Goal: Information Seeking & Learning: Learn about a topic

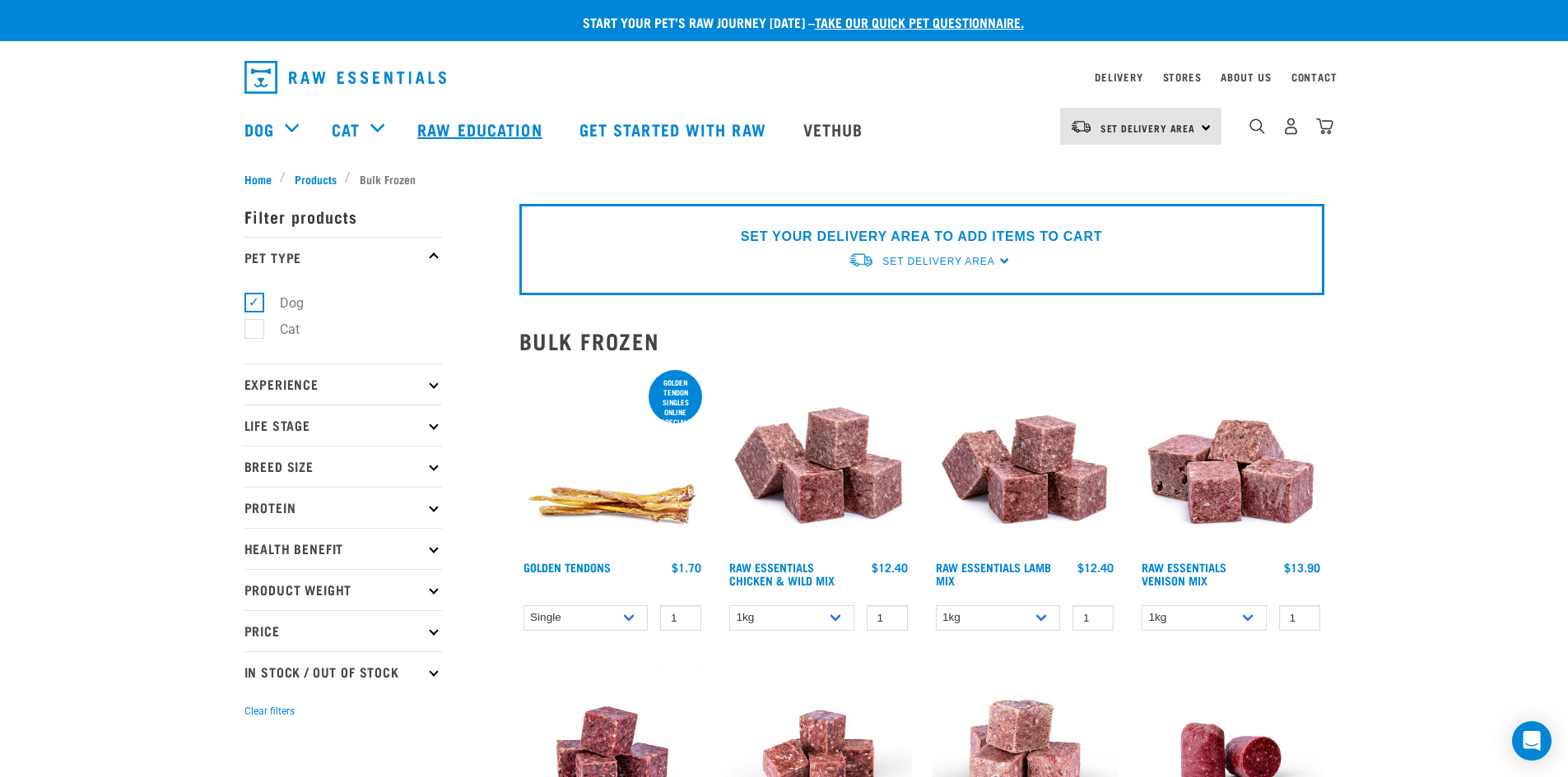
click at [443, 132] on link "Raw Education" at bounding box center [481, 129] width 162 height 66
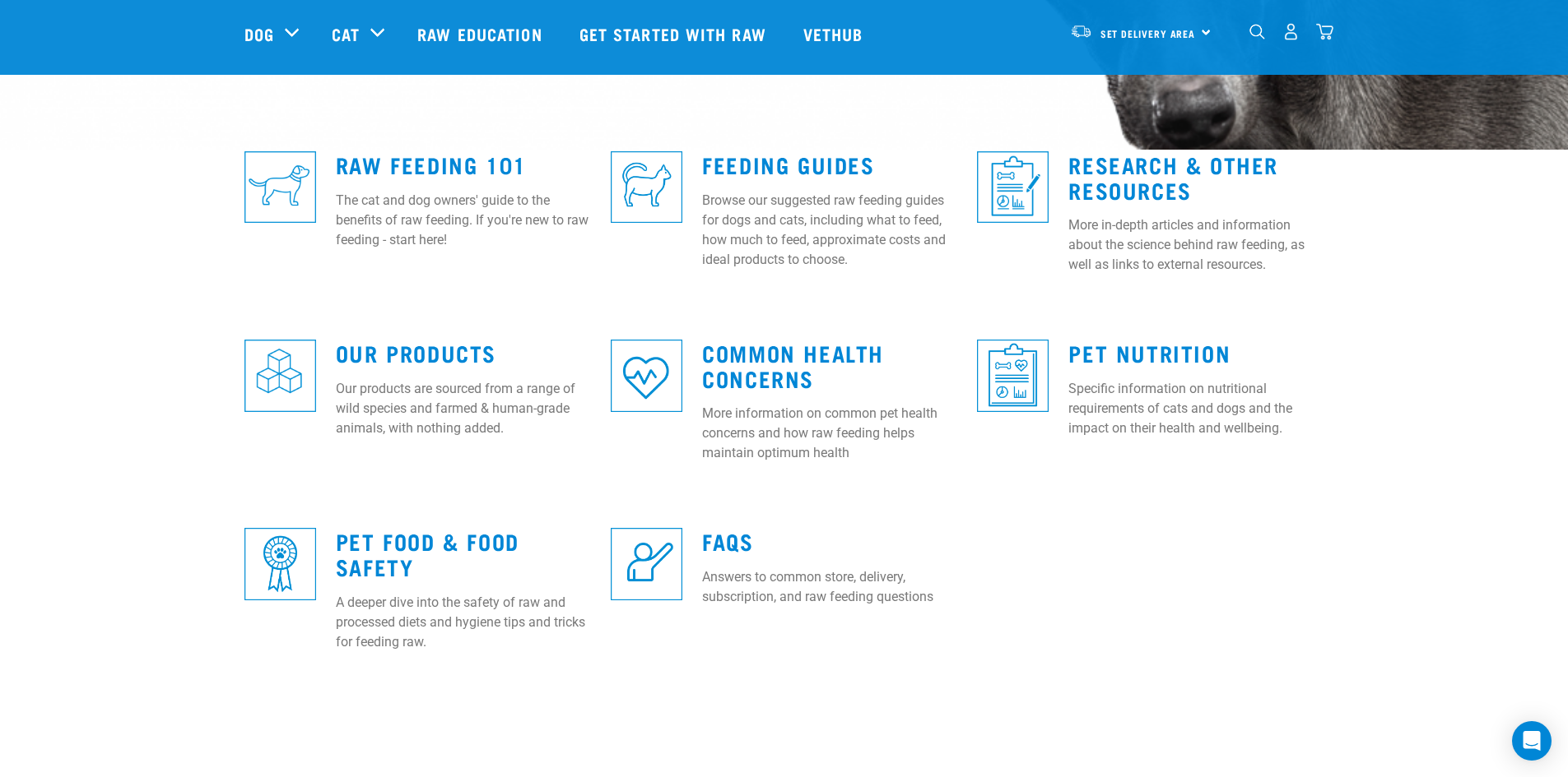
scroll to position [411, 0]
click at [453, 159] on link "Raw Feeding 101" at bounding box center [432, 163] width 191 height 12
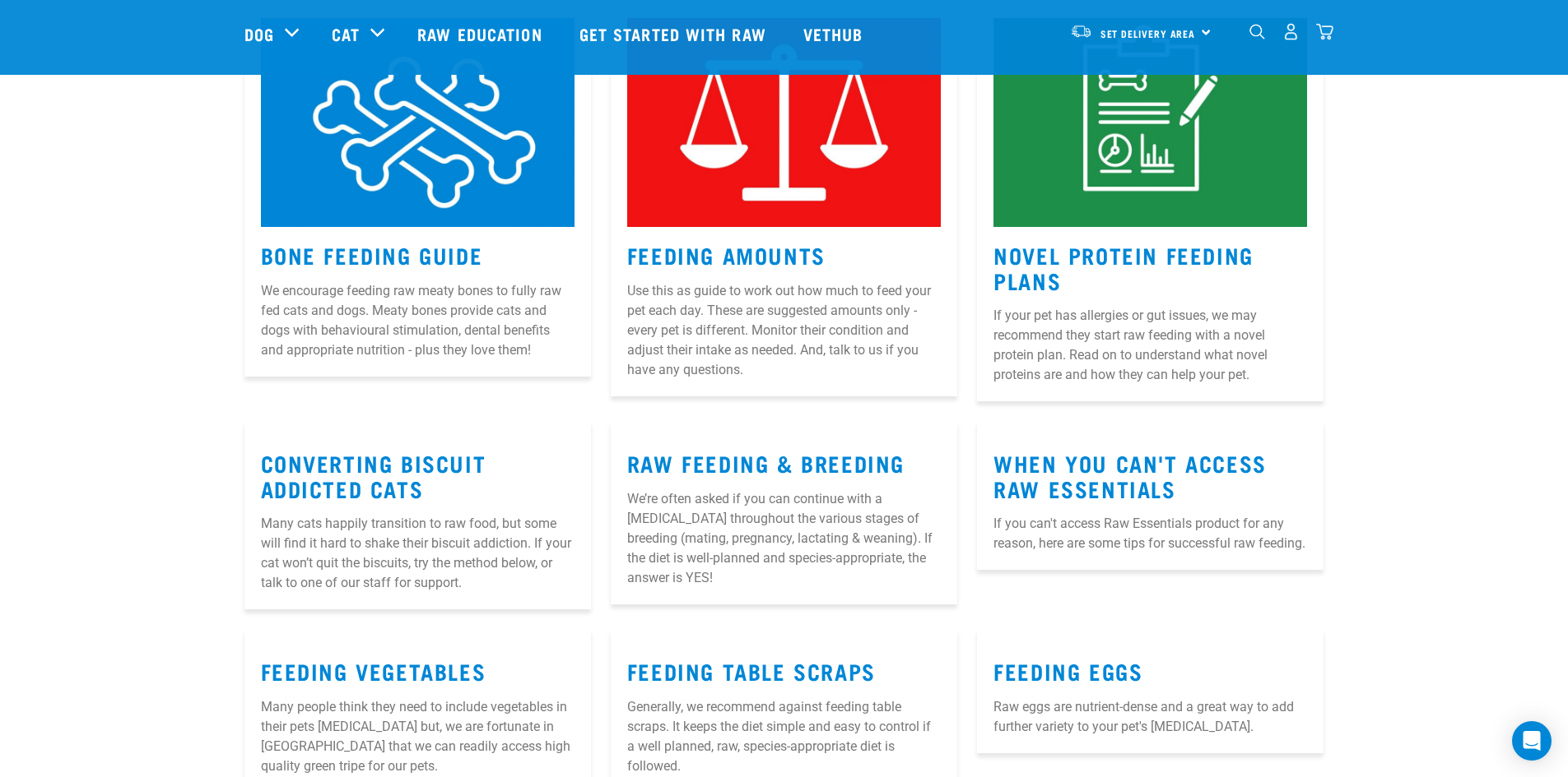
scroll to position [1645, 0]
click at [391, 247] on link "Bone Feeding Guide" at bounding box center [372, 254] width 222 height 12
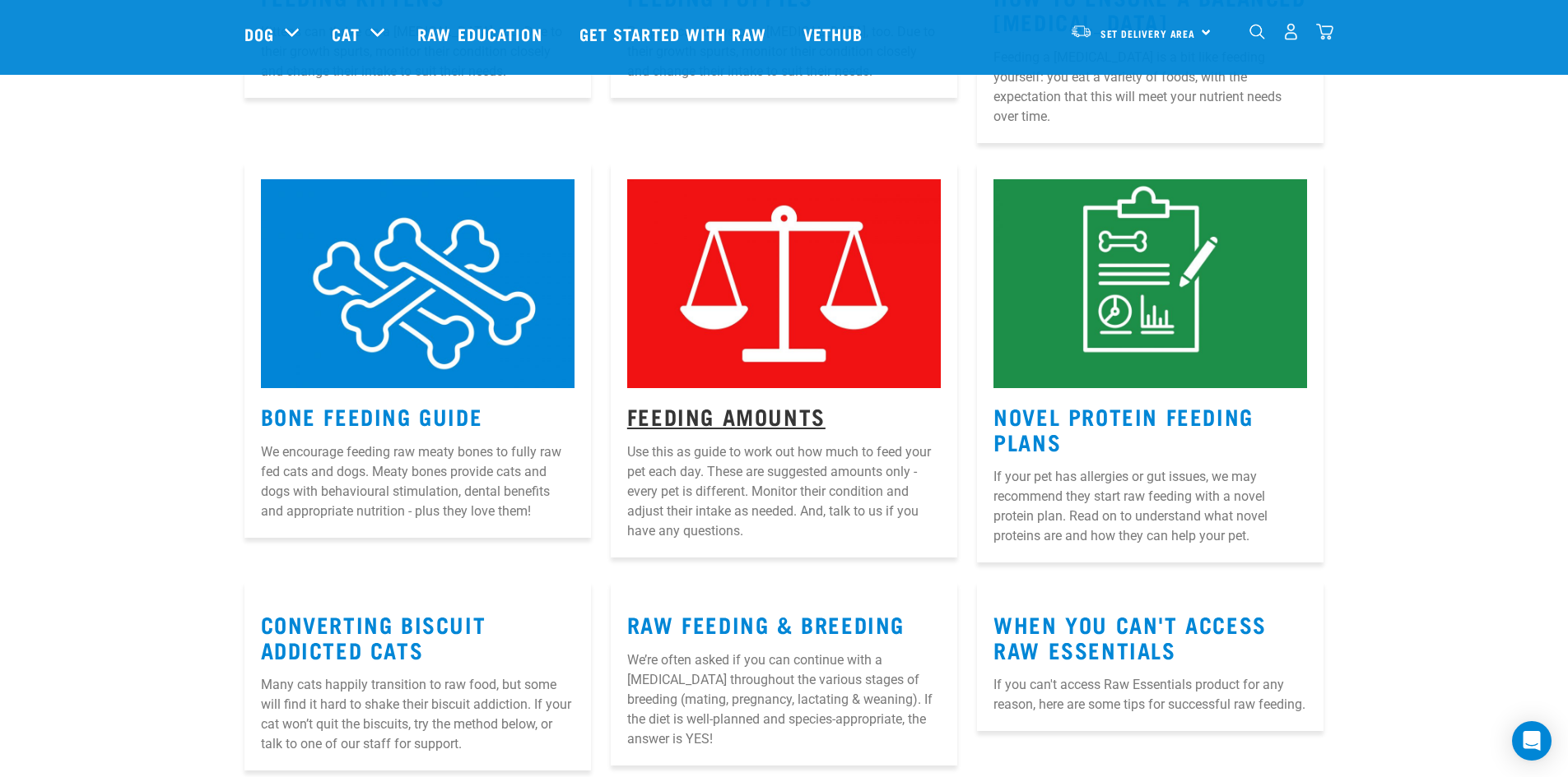
scroll to position [1482, 0]
click at [708, 411] on link "Feeding Amounts" at bounding box center [726, 417] width 198 height 12
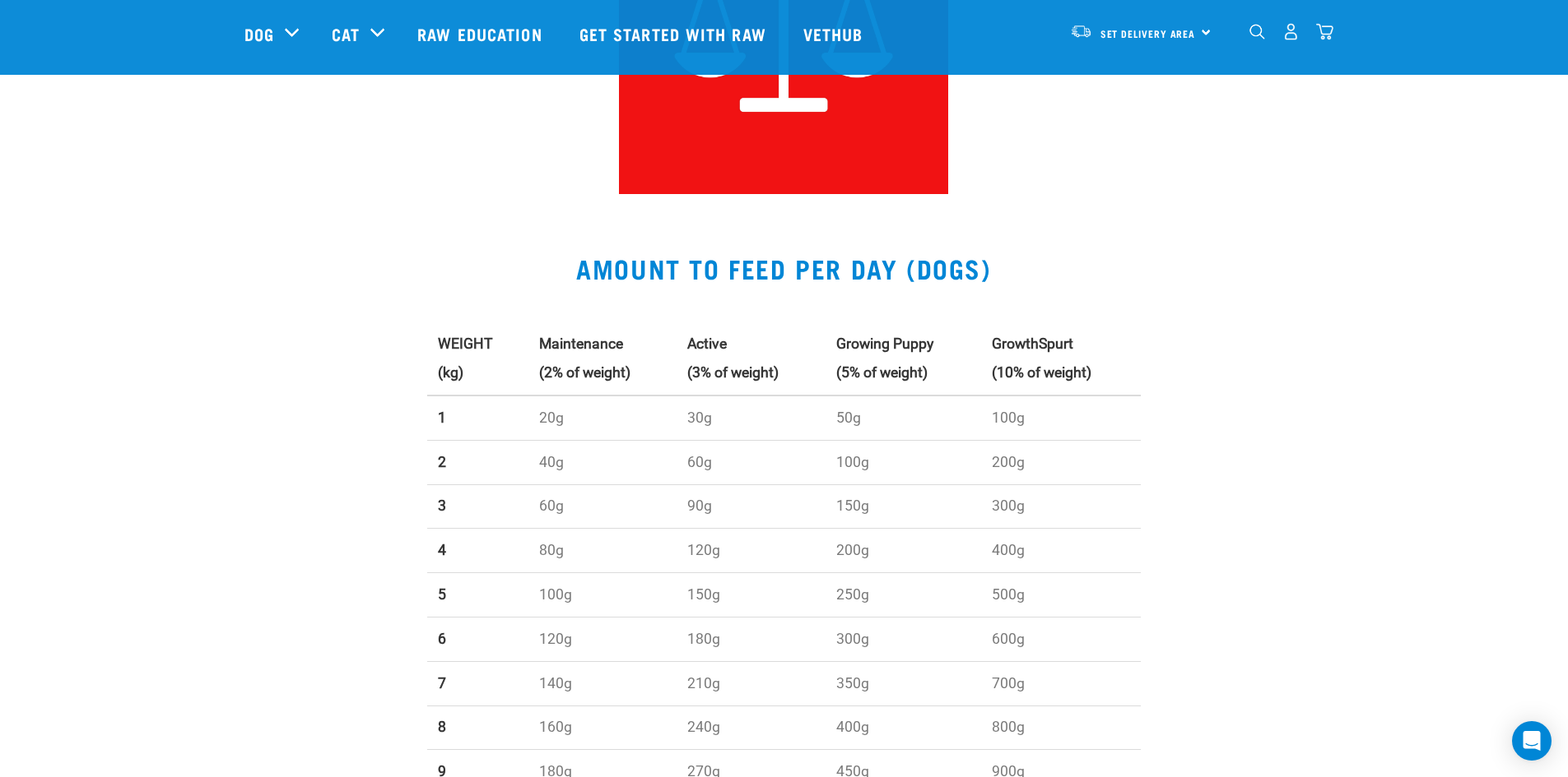
scroll to position [328, 0]
click at [483, 38] on link "Raw Education" at bounding box center [481, 34] width 162 height 66
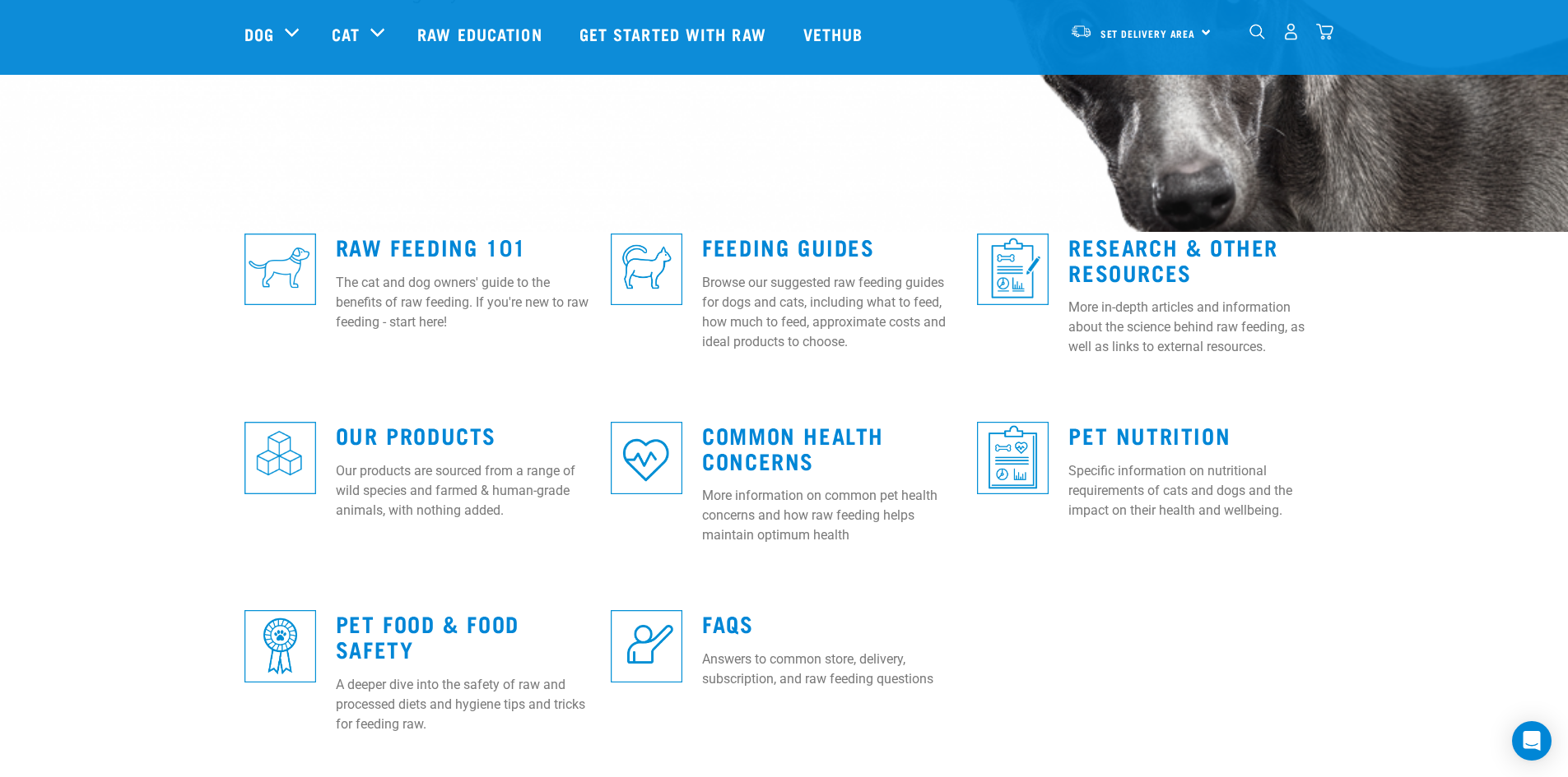
scroll to position [329, 0]
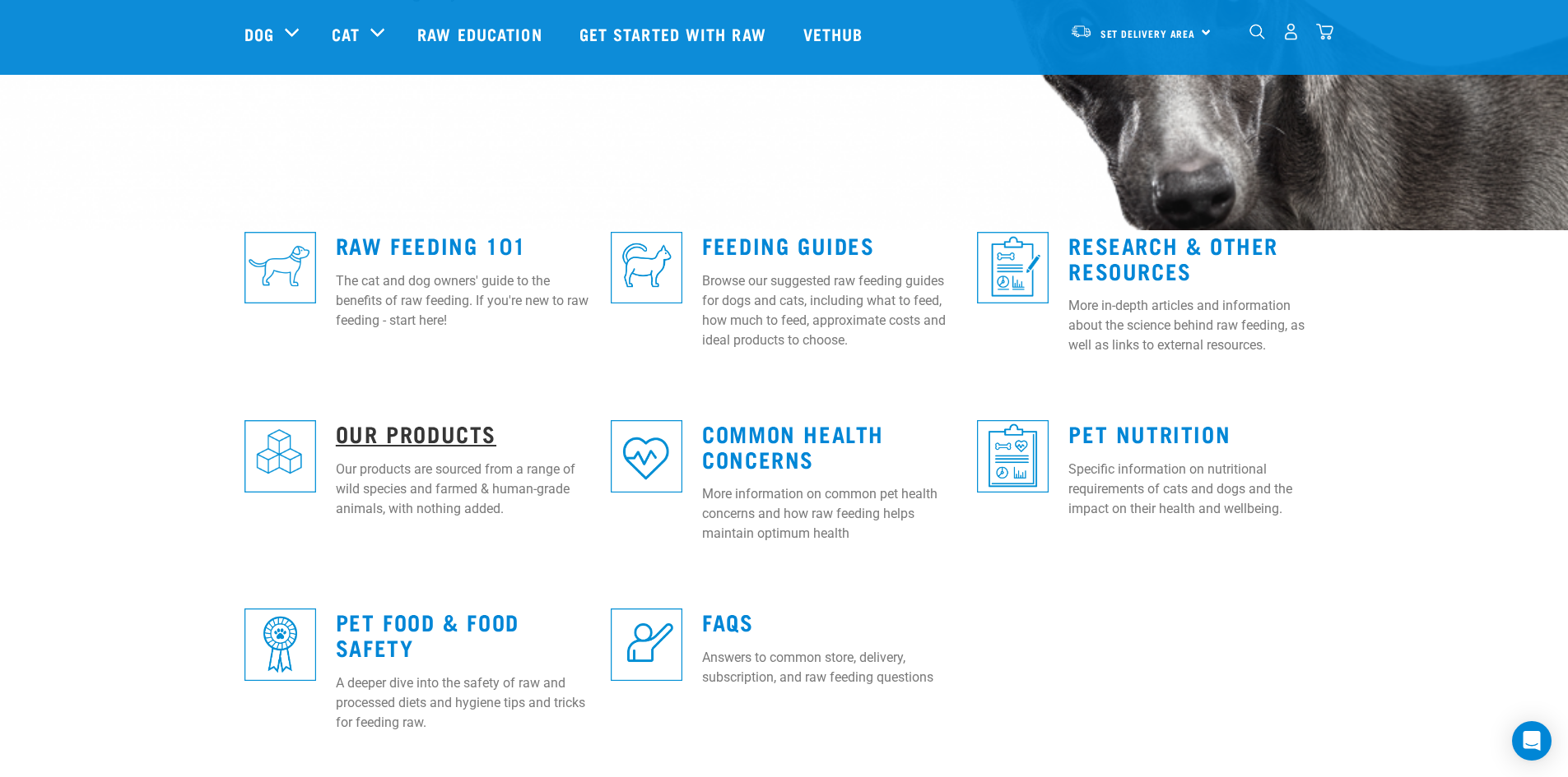
click at [399, 434] on link "Our Products" at bounding box center [416, 433] width 161 height 12
